Goal: Task Accomplishment & Management: Complete application form

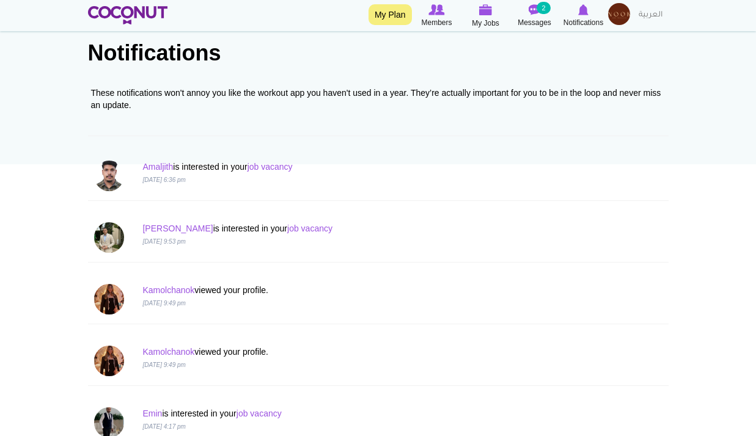
scroll to position [122, 0]
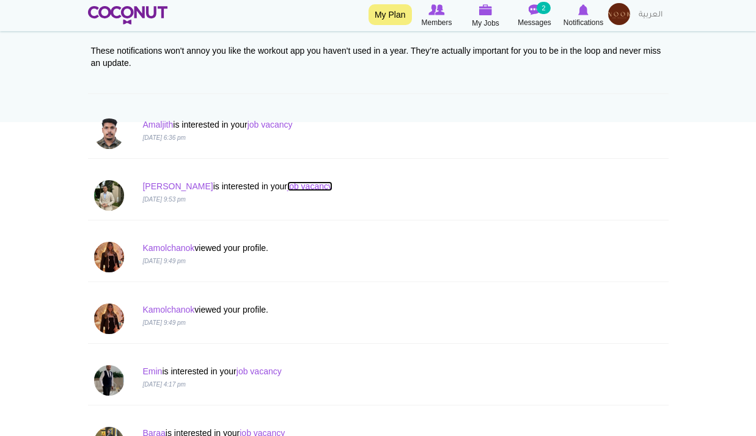
click at [287, 183] on link "job vacancy" at bounding box center [309, 186] width 45 height 10
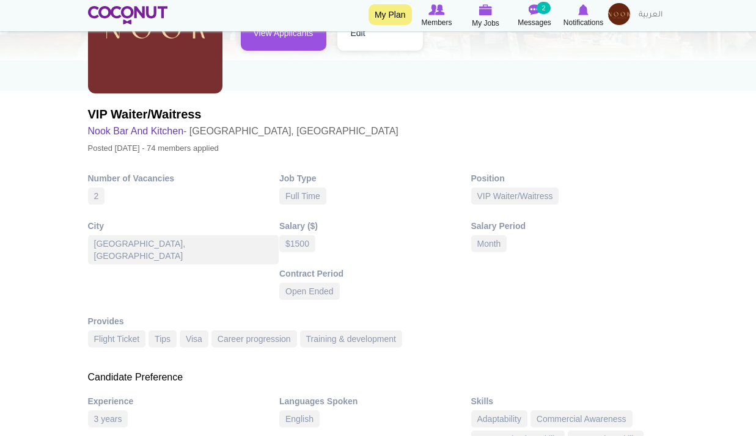
scroll to position [183, 0]
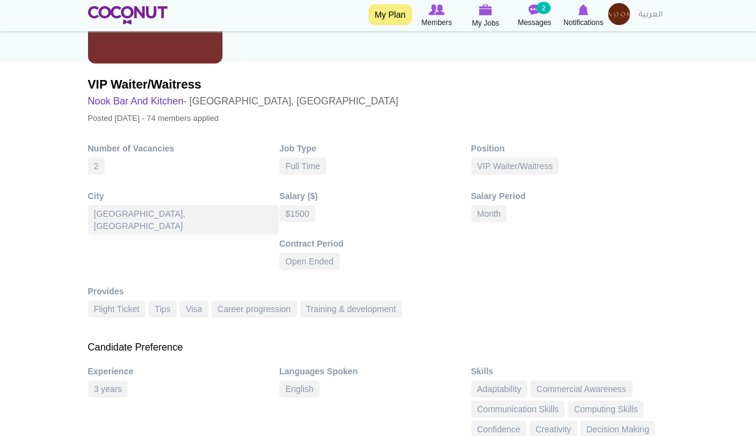
click at [294, 214] on div "$1500" at bounding box center [297, 213] width 36 height 17
